Goal: Information Seeking & Learning: Learn about a topic

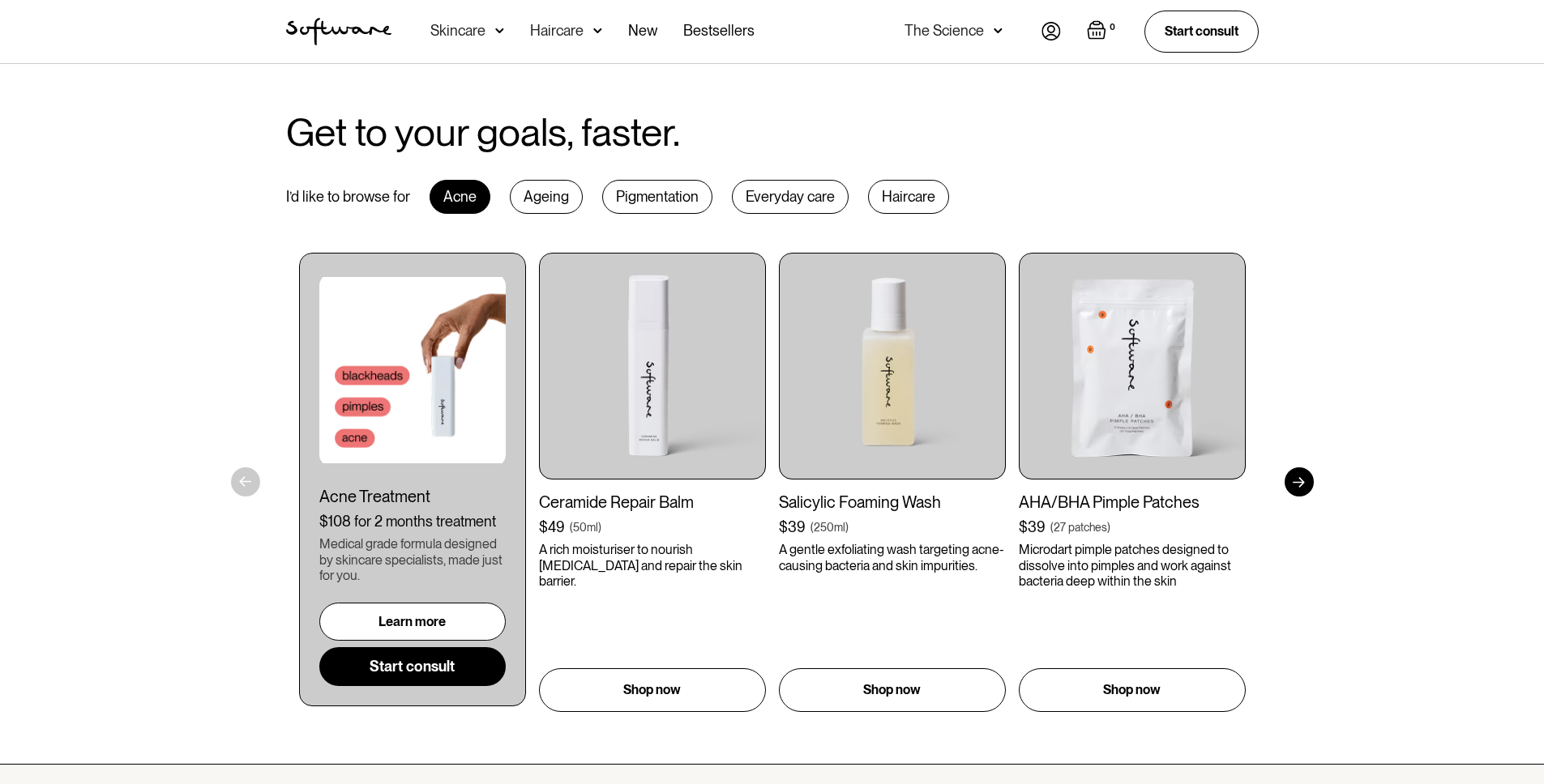
scroll to position [806, 0]
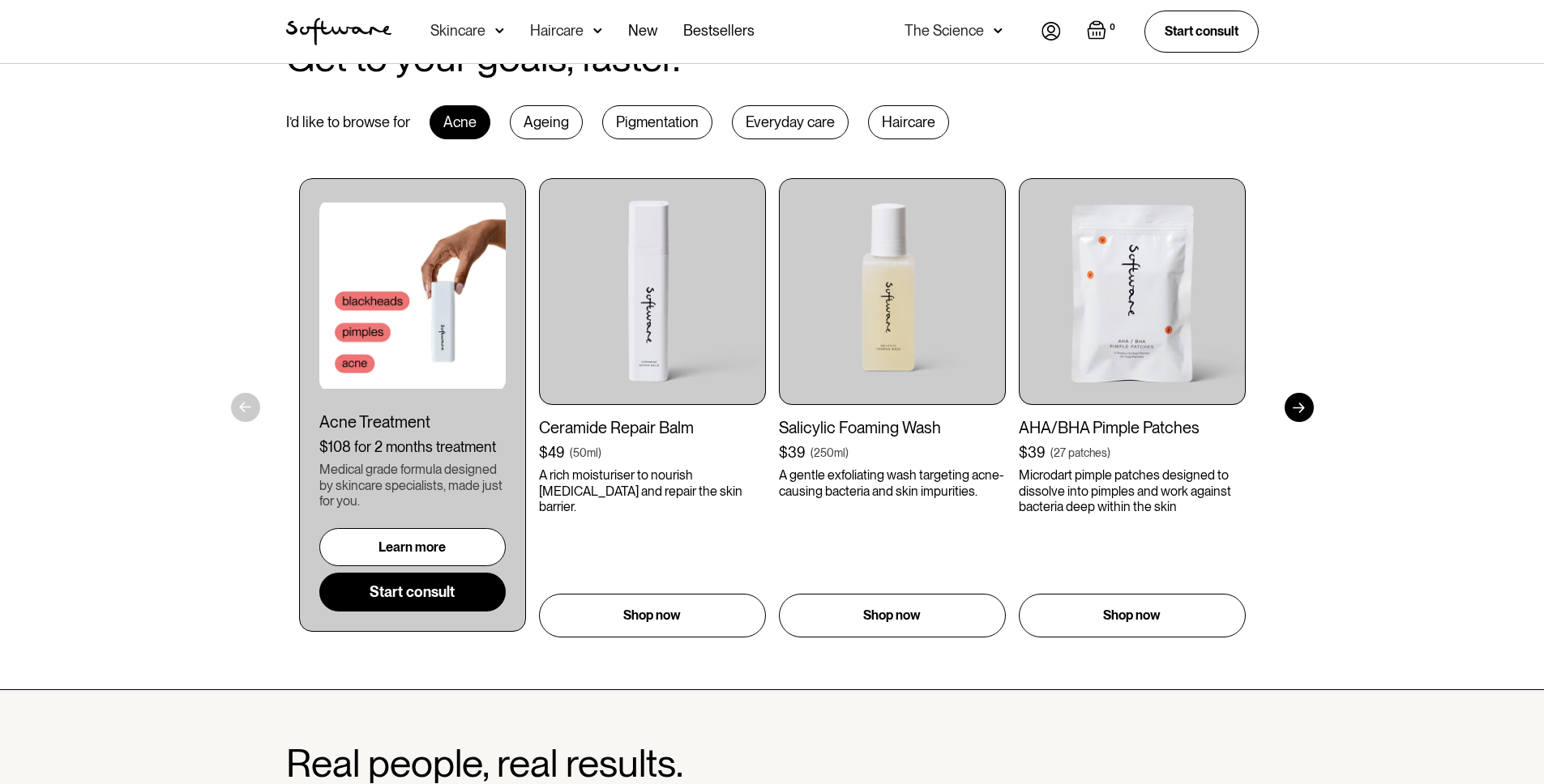
click at [490, 344] on img at bounding box center [412, 296] width 187 height 195
click at [439, 556] on link "Learn more" at bounding box center [412, 542] width 187 height 38
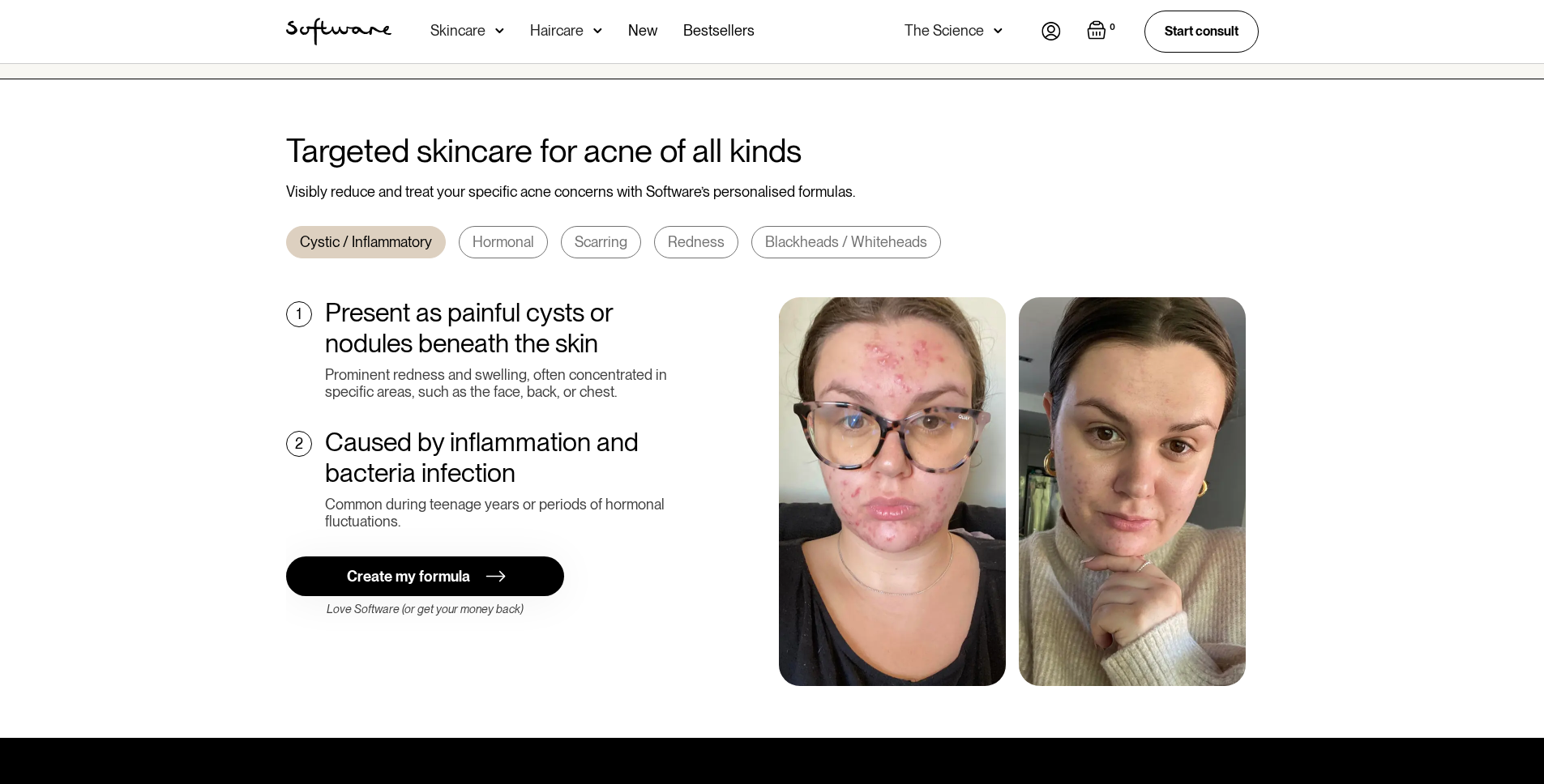
scroll to position [542, 0]
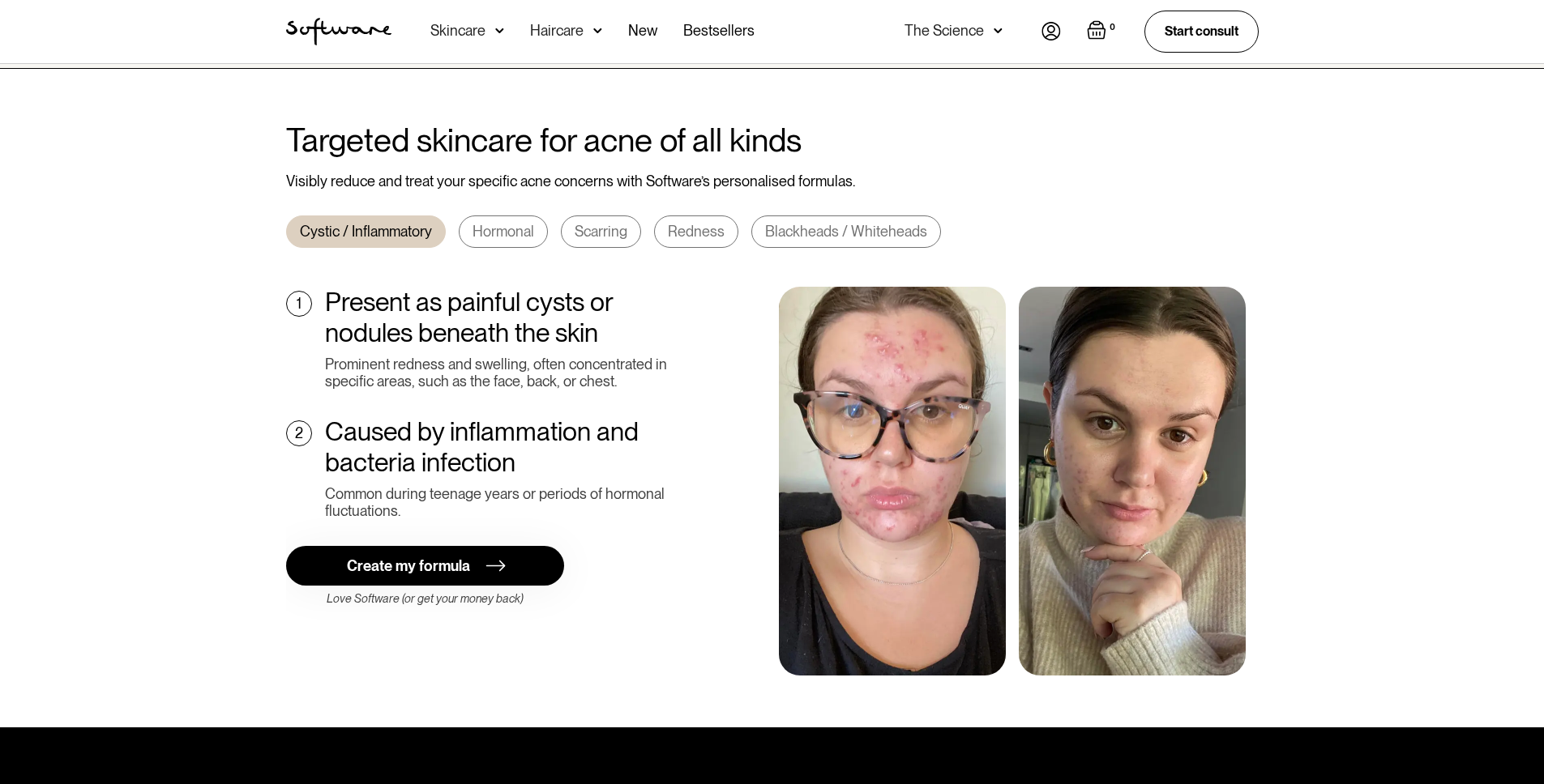
click at [772, 223] on div "Blackheads / Whiteheads" at bounding box center [846, 232] width 162 height 18
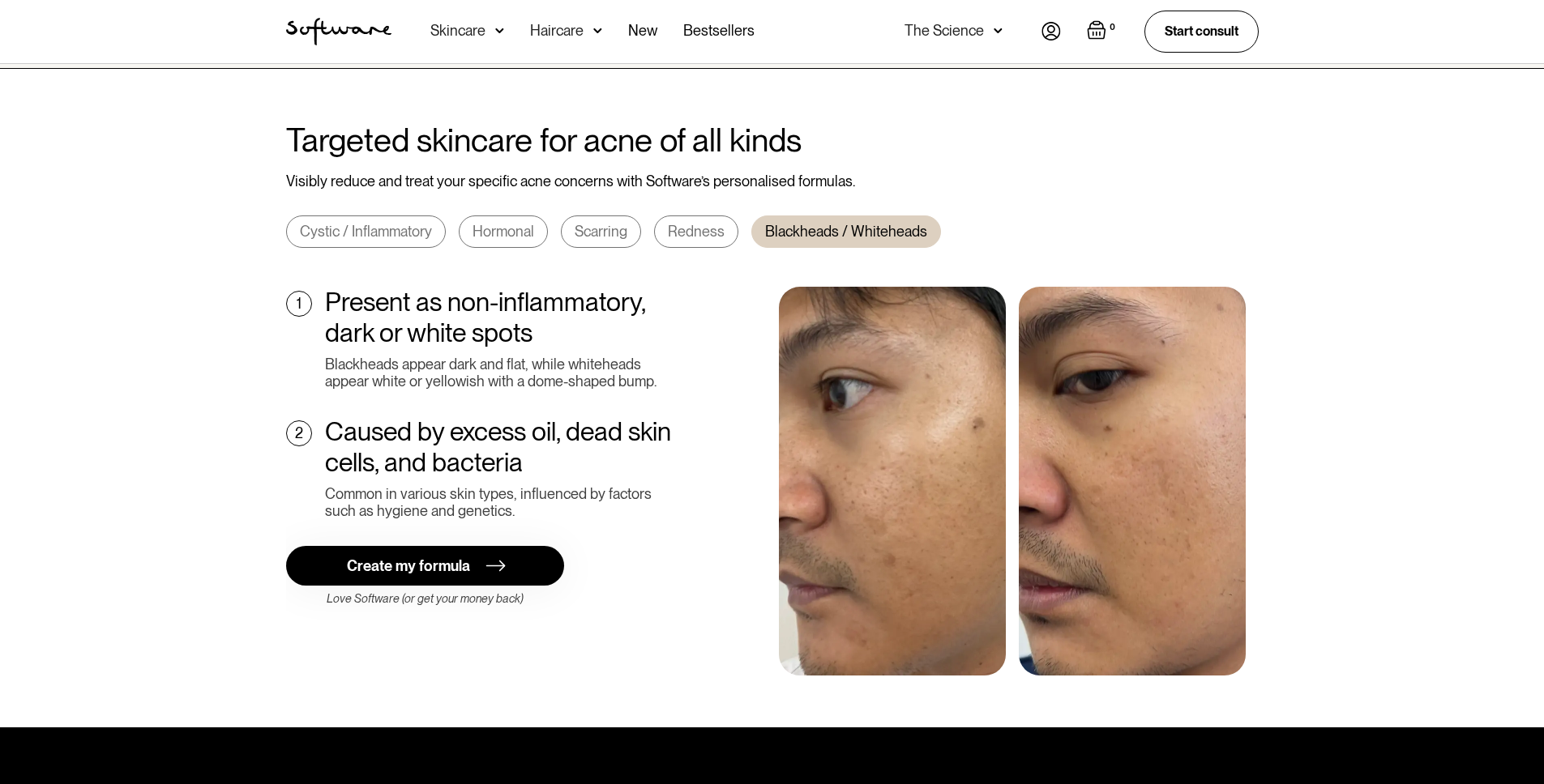
click at [413, 223] on div "Cystic / Inflammatory" at bounding box center [366, 232] width 132 height 18
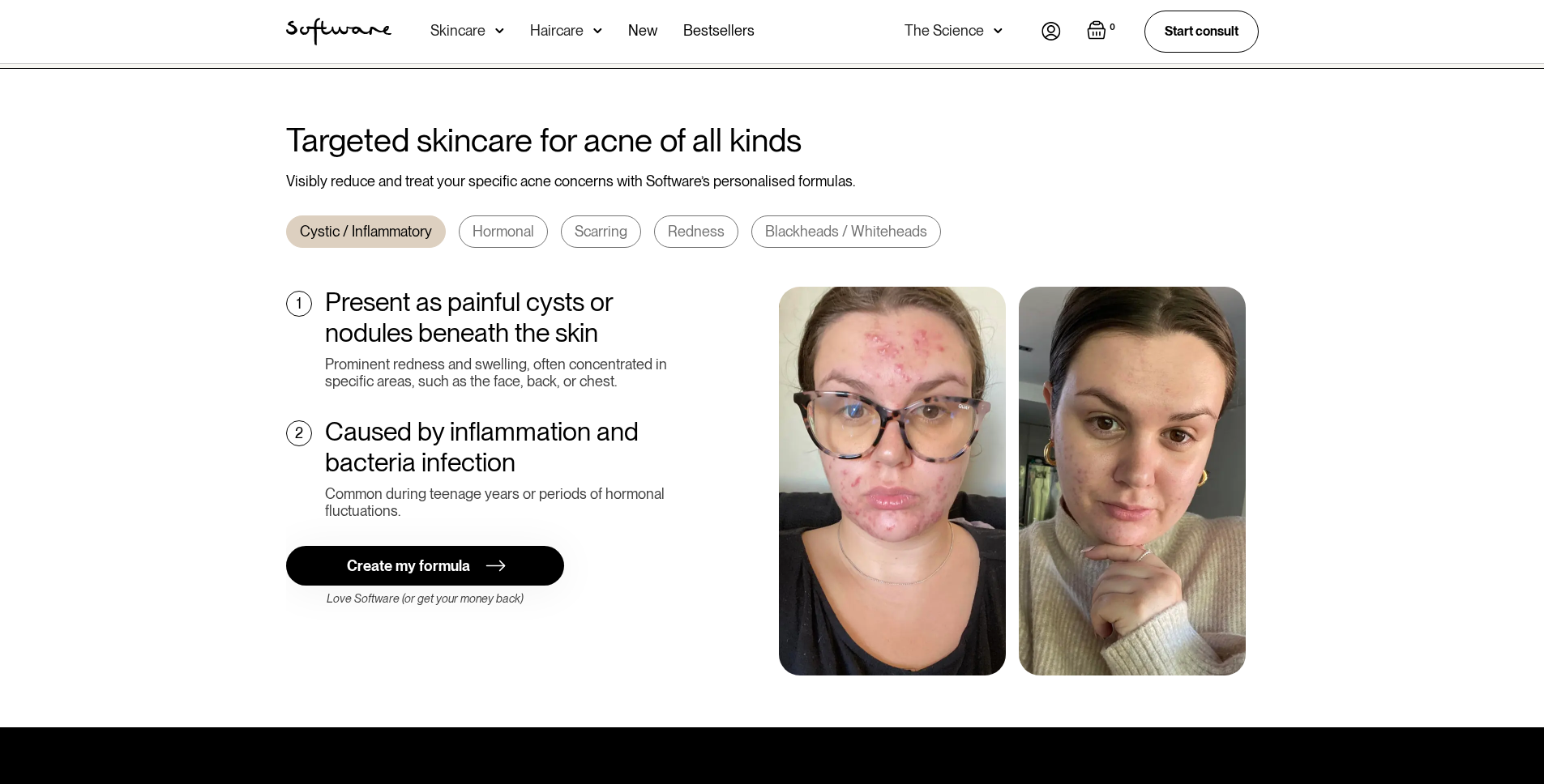
click at [825, 223] on div "Blackheads / Whiteheads" at bounding box center [846, 232] width 162 height 18
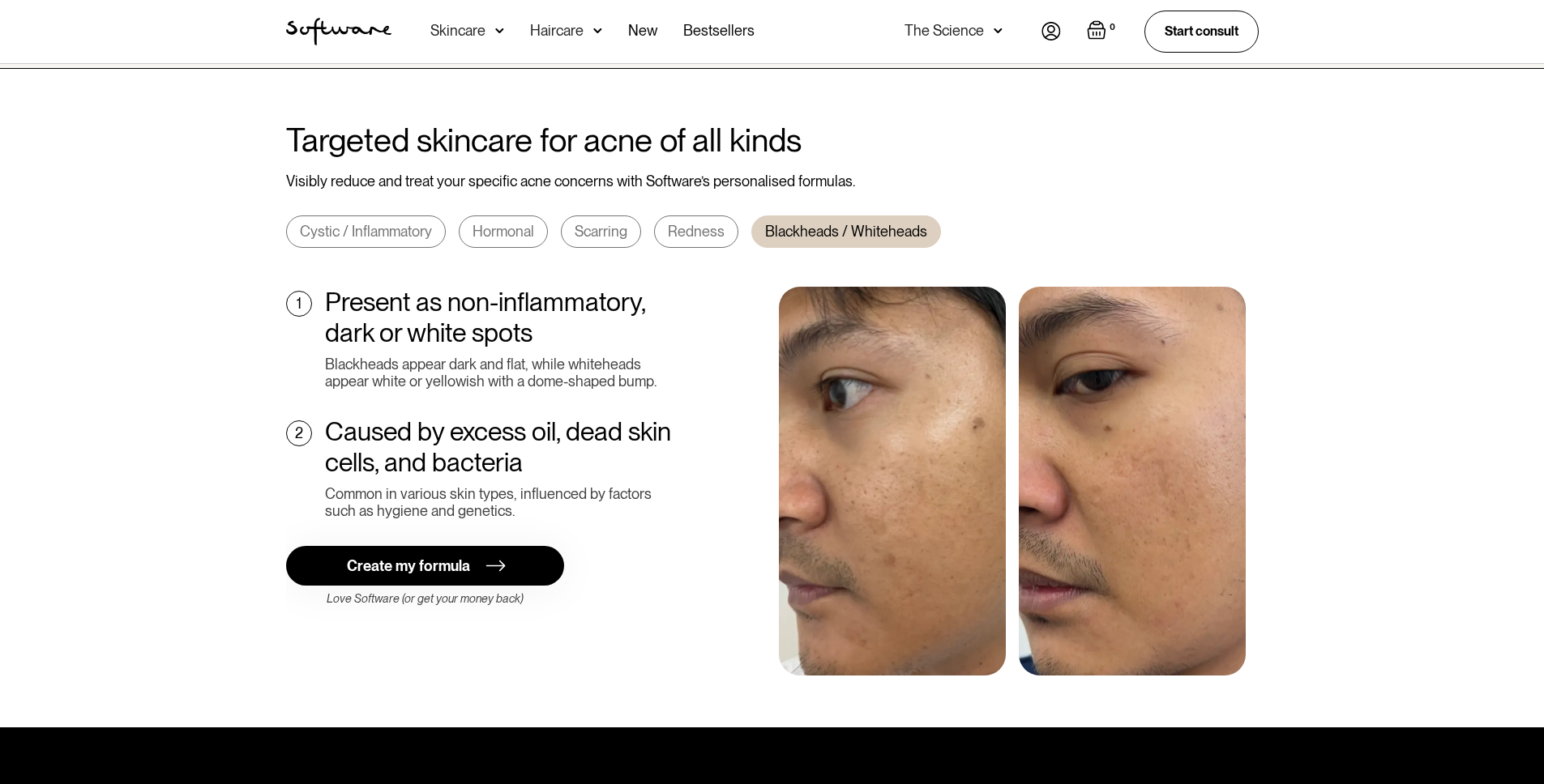
click at [518, 223] on div "Hormonal" at bounding box center [503, 232] width 62 height 18
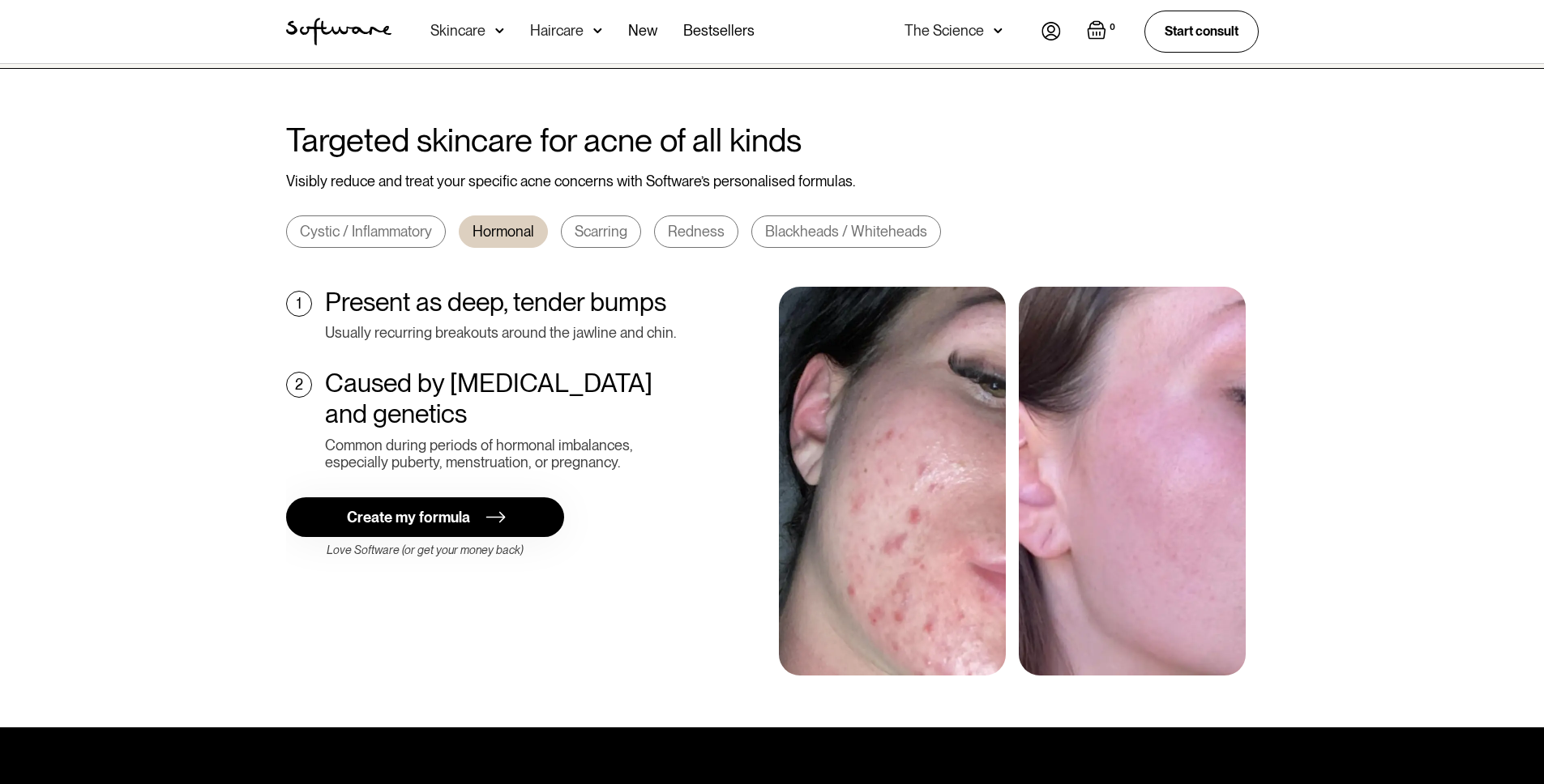
click at [620, 223] on div "Scarring" at bounding box center [600, 232] width 53 height 18
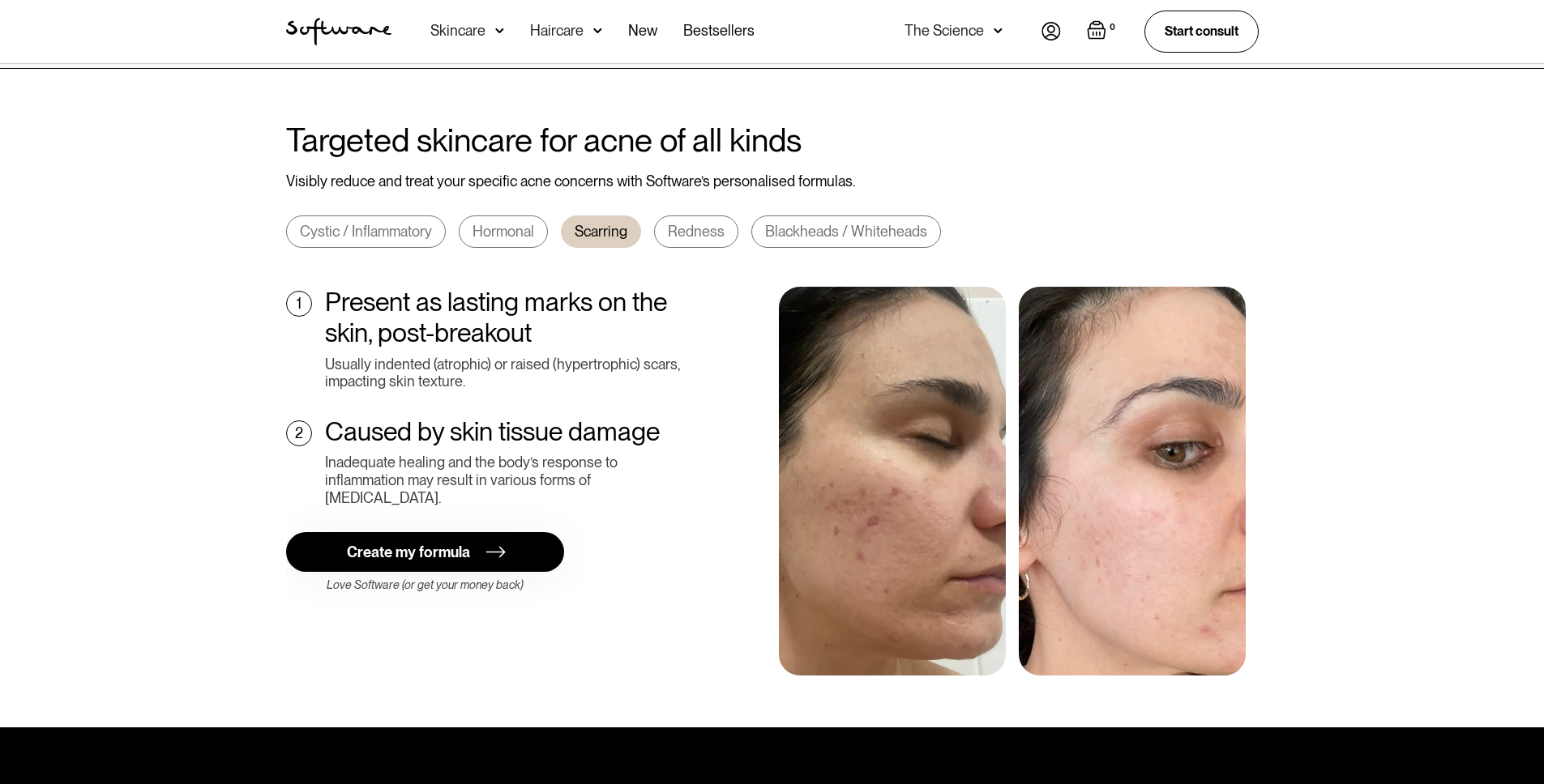
click at [681, 223] on div "Redness" at bounding box center [696, 232] width 56 height 18
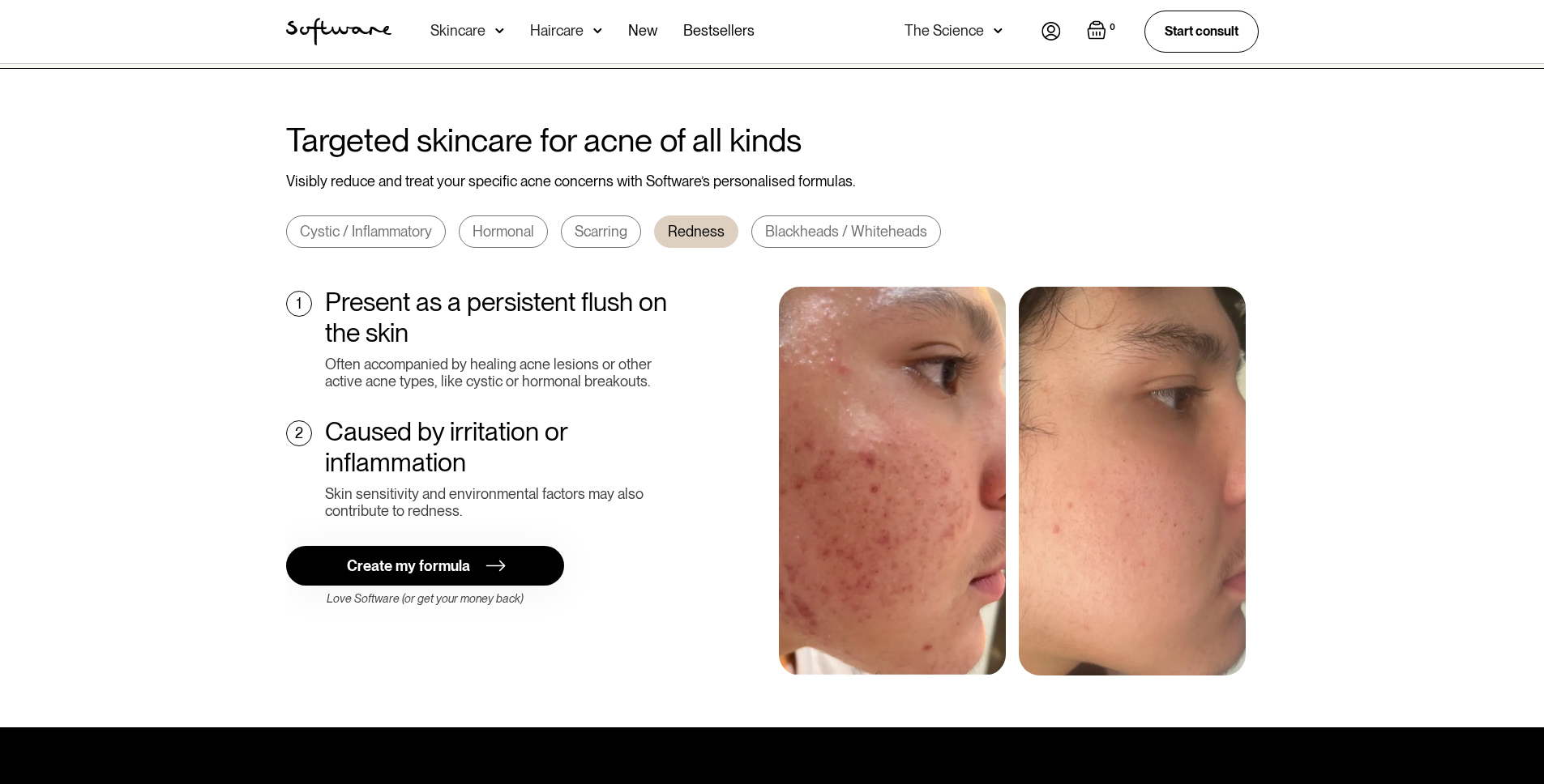
click at [820, 223] on div "Blackheads / Whiteheads" at bounding box center [846, 232] width 162 height 18
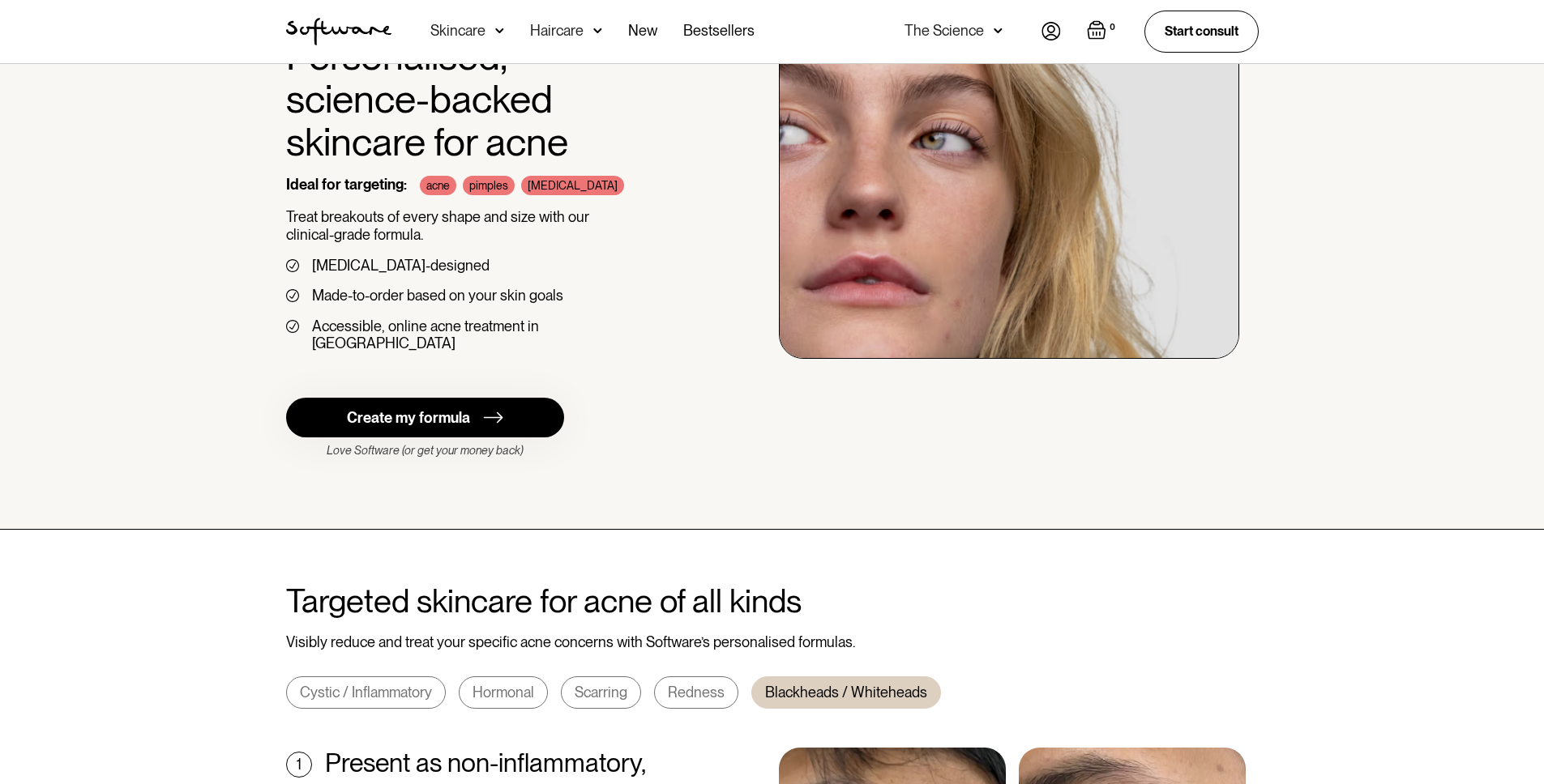
scroll to position [0, 0]
